Goal: Find specific page/section: Find specific page/section

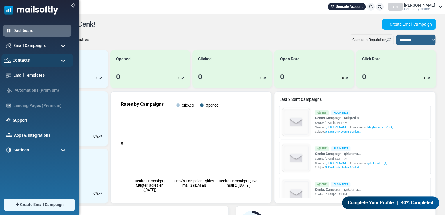
click at [17, 61] on span "Contacts" at bounding box center [21, 60] width 17 height 6
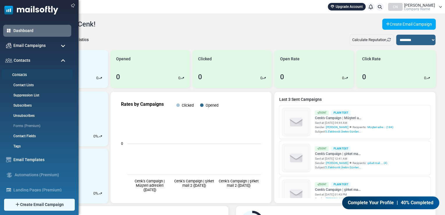
click at [18, 75] on link "Contacts" at bounding box center [36, 75] width 70 height 6
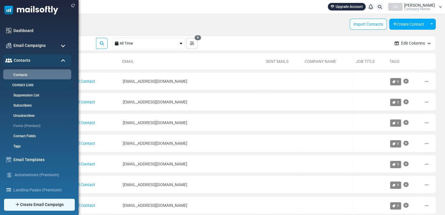
click at [16, 84] on link "Contact Lists" at bounding box center [36, 85] width 70 height 6
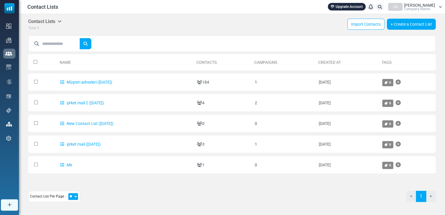
click at [104, 82] on link "Müşteri adresleri ([DATE])" at bounding box center [86, 82] width 52 height 5
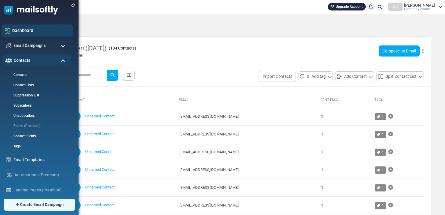
click at [16, 31] on link "Dashboard" at bounding box center [41, 30] width 58 height 6
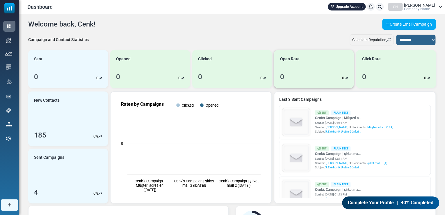
click at [313, 75] on div "0 0" at bounding box center [314, 77] width 68 height 10
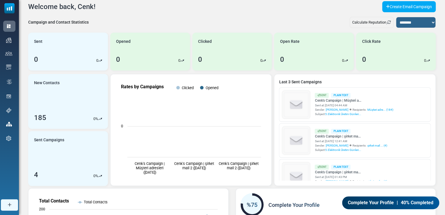
scroll to position [15, 0]
